Goal: Find specific page/section: Find specific page/section

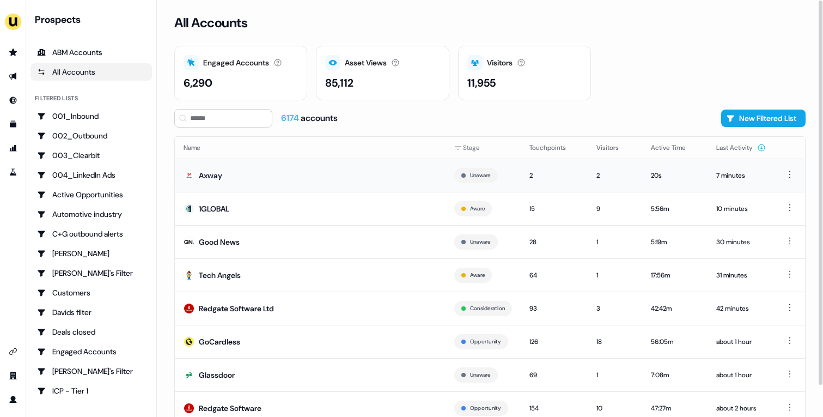
click at [314, 177] on td "Axway" at bounding box center [310, 174] width 271 height 33
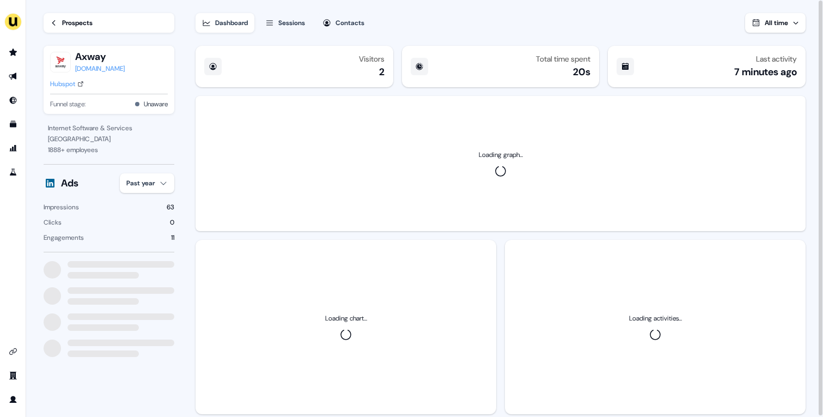
click at [151, 186] on html "For the best experience switch devices to a bigger screen. Go to [DOMAIN_NAME] …" at bounding box center [411, 208] width 823 height 417
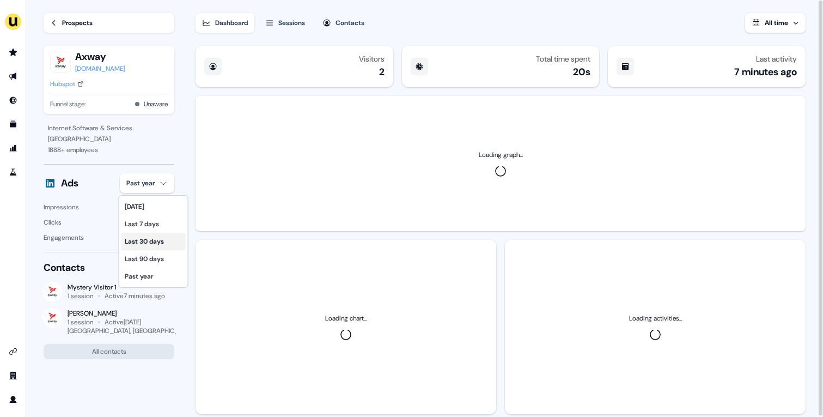
click at [154, 249] on div "Last 30 days" at bounding box center [153, 241] width 64 height 17
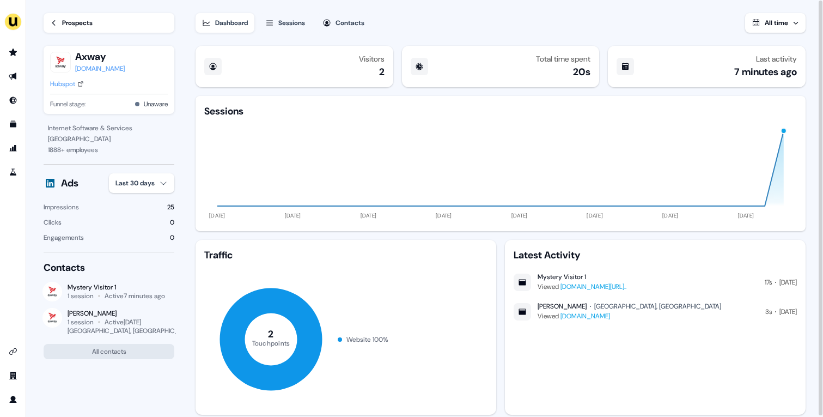
click at [69, 21] on div "Prospects" at bounding box center [77, 22] width 30 height 11
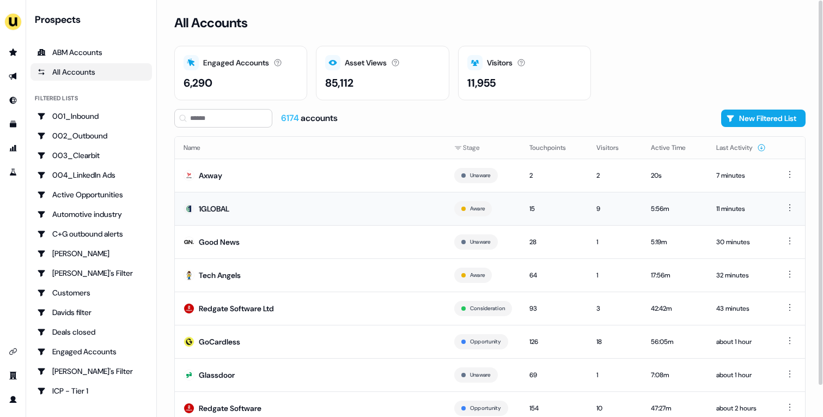
click at [257, 211] on td "1GLOBAL" at bounding box center [310, 208] width 271 height 33
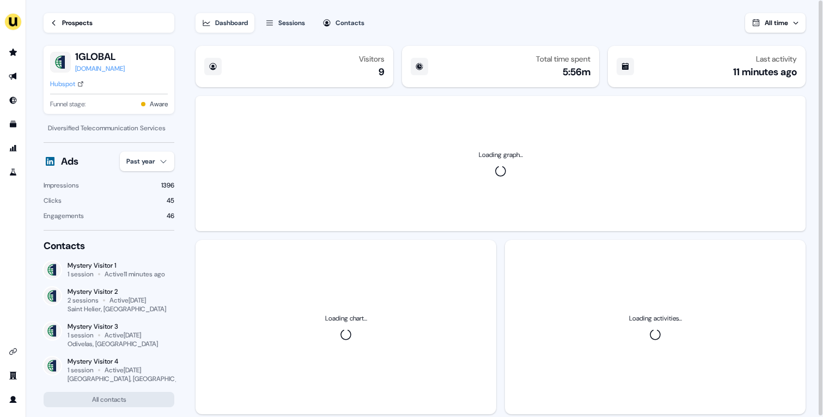
scroll to position [27, 0]
